Goal: Task Accomplishment & Management: Manage account settings

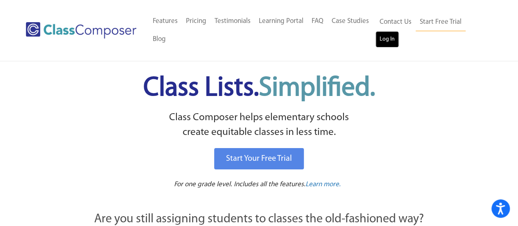
click at [381, 38] on link "Log In" at bounding box center [387, 39] width 23 height 16
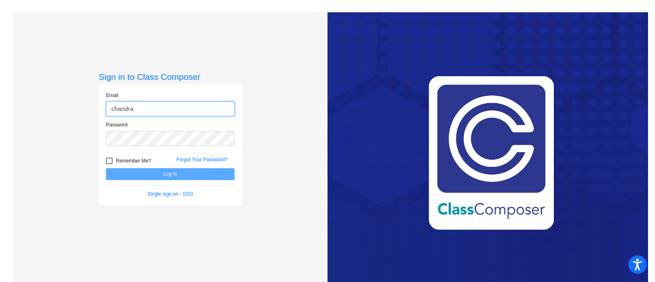
type input "[EMAIL_ADDRESS][PERSON_NAME][DOMAIN_NAME]"
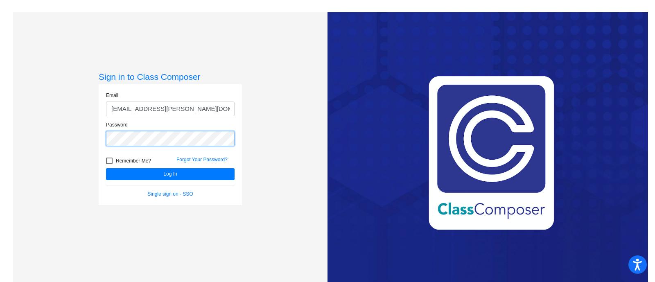
click at [106, 168] on button "Log In" at bounding box center [170, 174] width 129 height 12
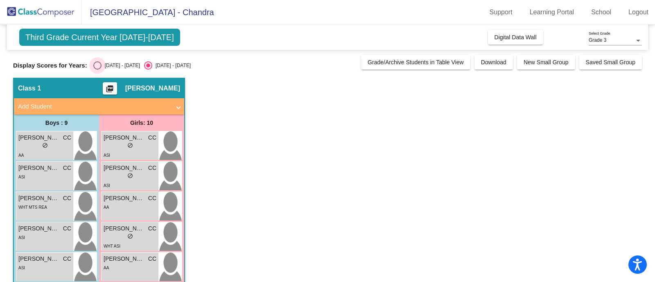
click at [97, 66] on div "Select an option" at bounding box center [97, 66] width 0 height 0
click at [97, 70] on input "[DATE] - [DATE]" at bounding box center [97, 70] width 0 height 0
radio input "true"
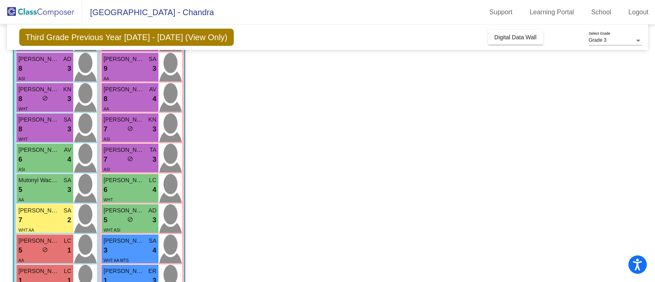
scroll to position [109, 0]
